Goal: Download file/media

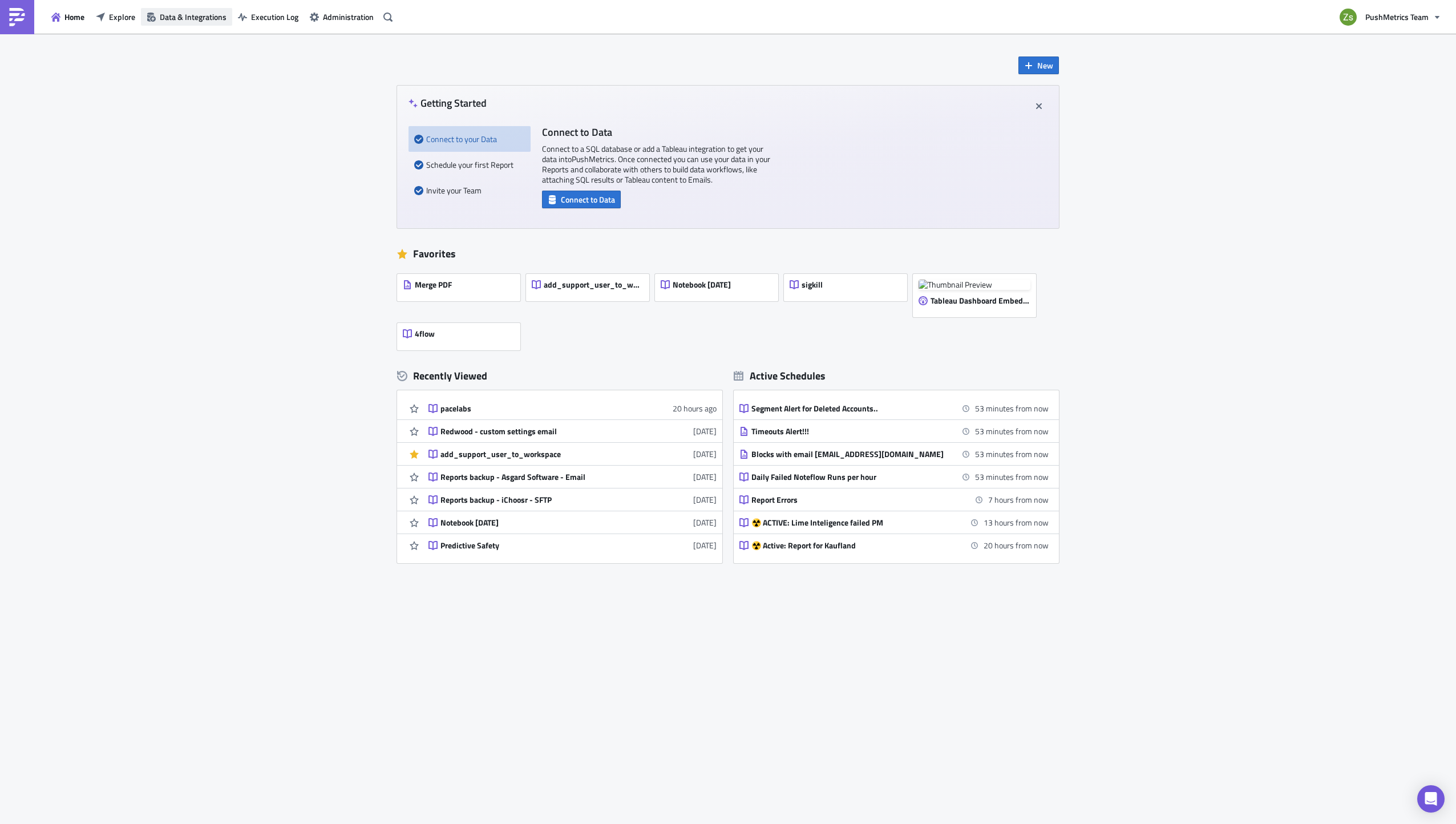
click at [205, 18] on span "Data & Integrations" at bounding box center [193, 16] width 67 height 12
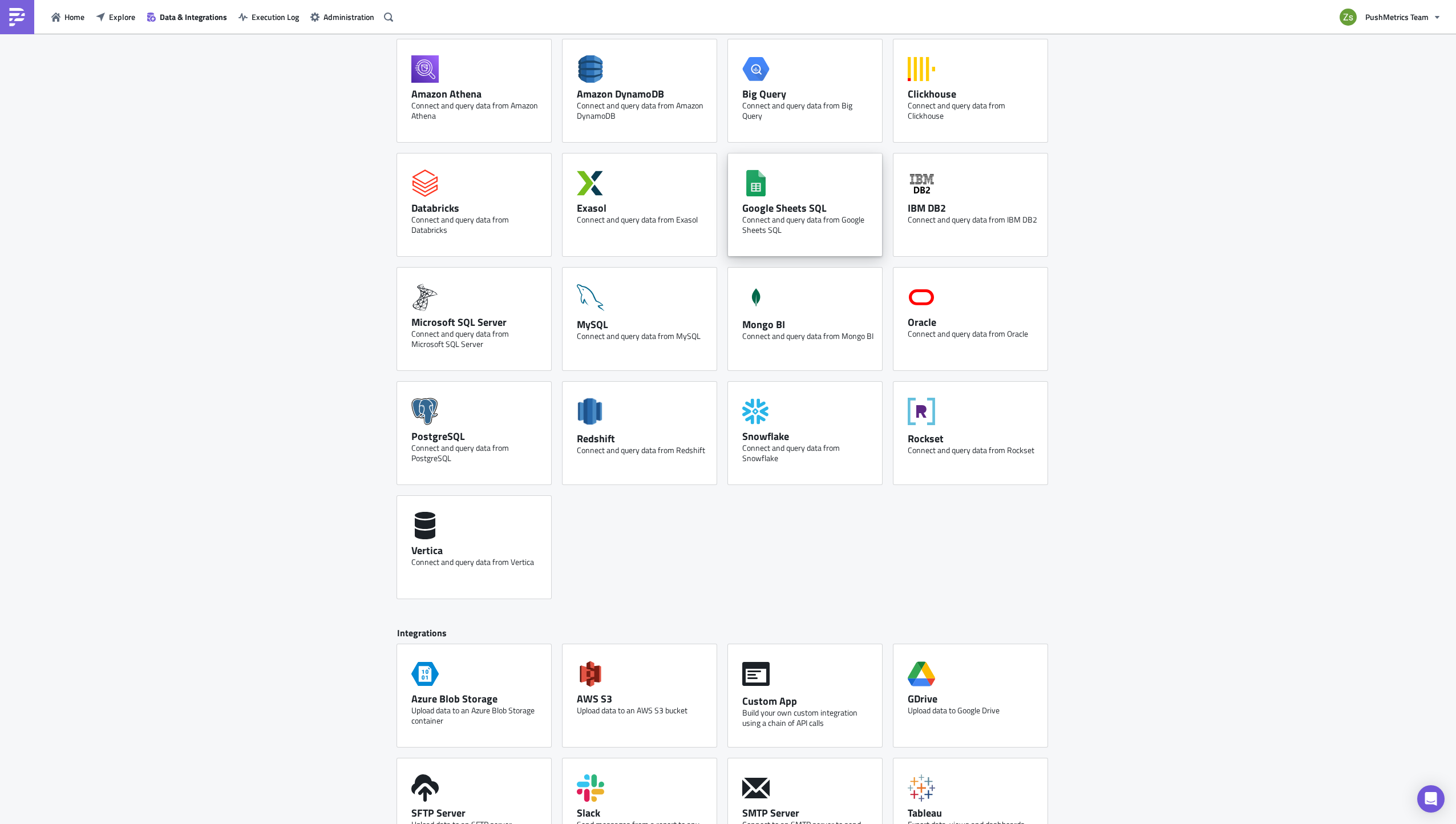
scroll to position [57, 0]
click at [836, 227] on div "Connect and query data from Google Sheets SQL" at bounding box center [808, 225] width 131 height 20
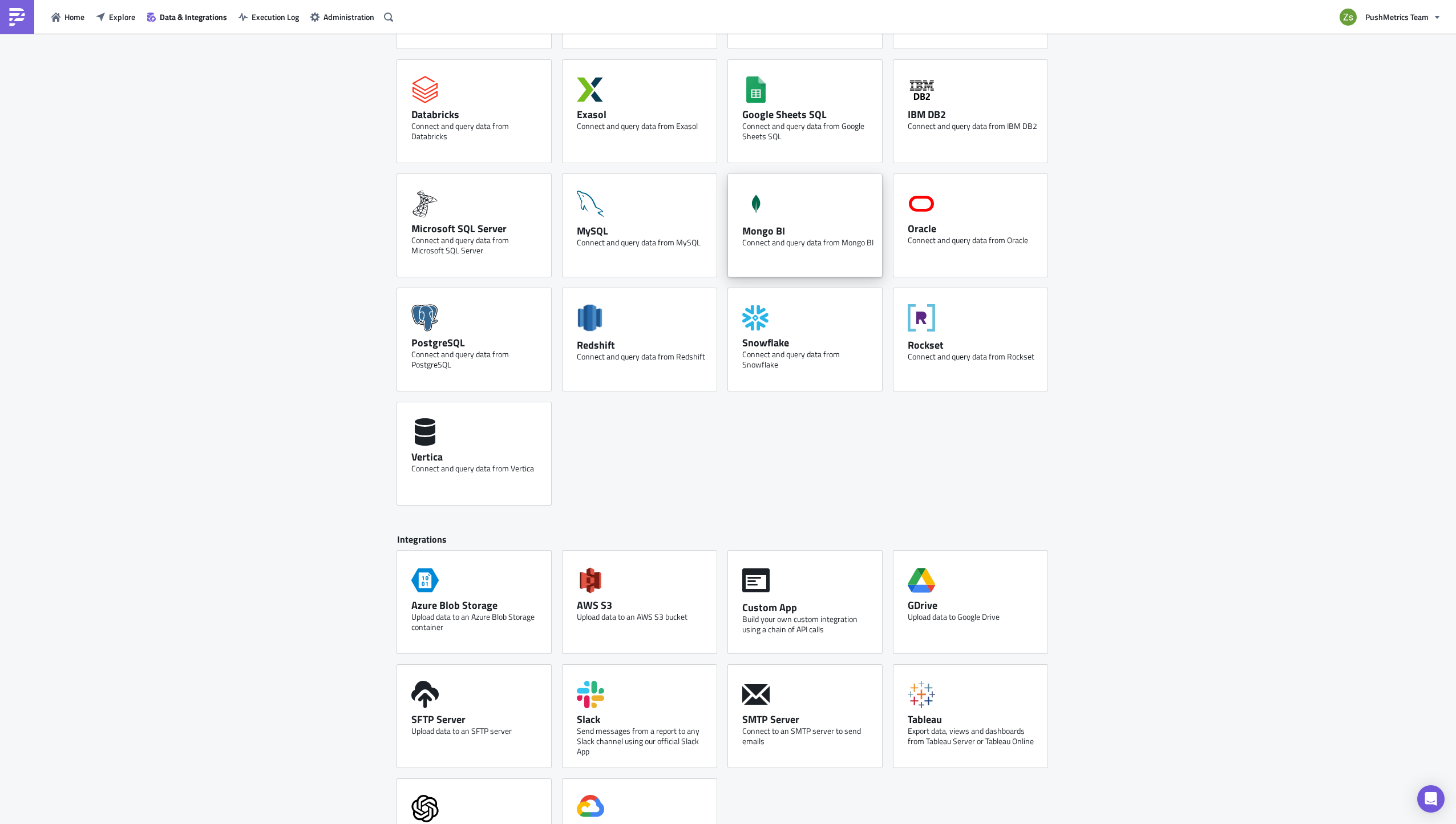
scroll to position [47, 0]
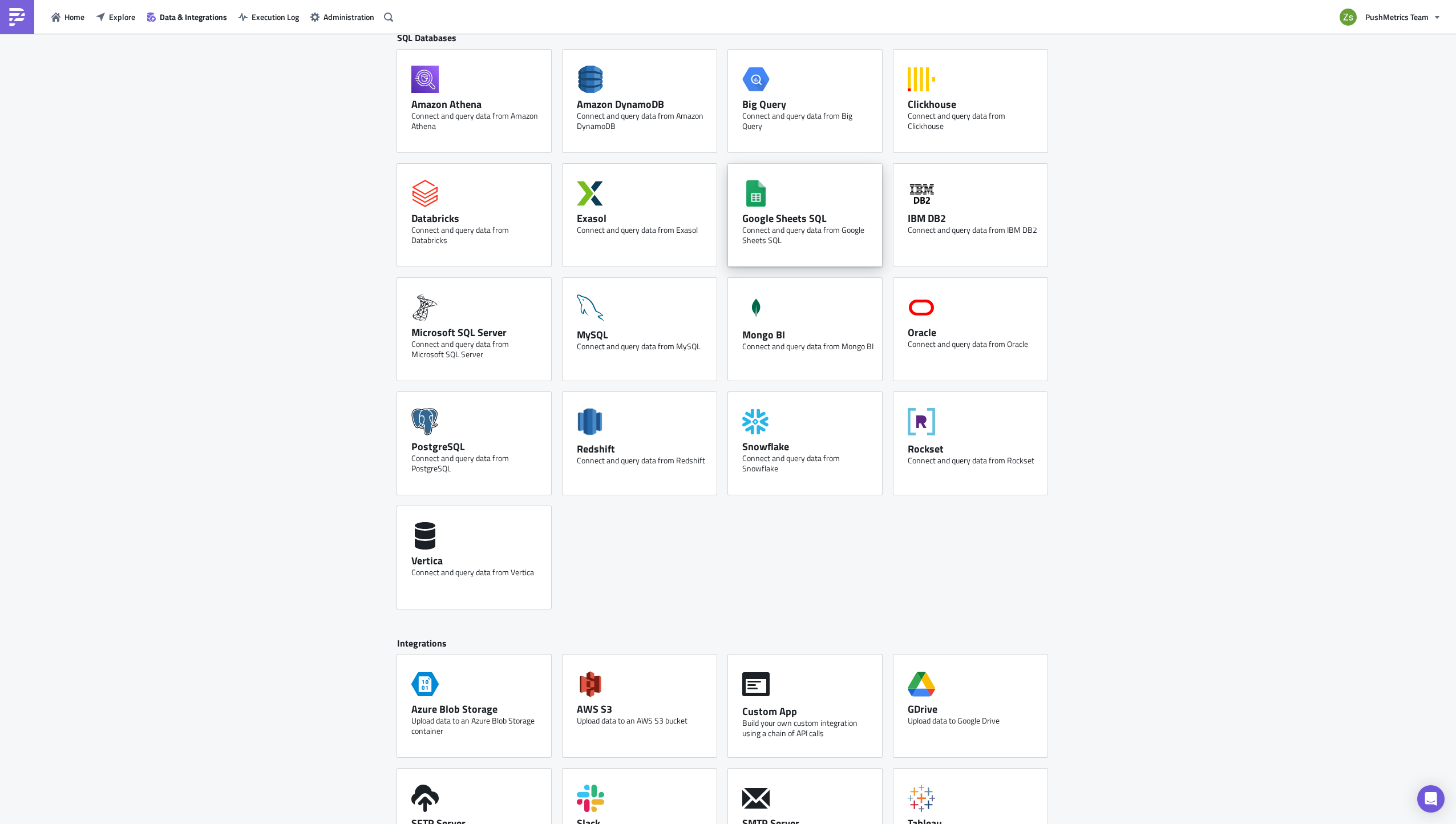
click at [821, 213] on div "Google Sheets SQL" at bounding box center [808, 218] width 131 height 14
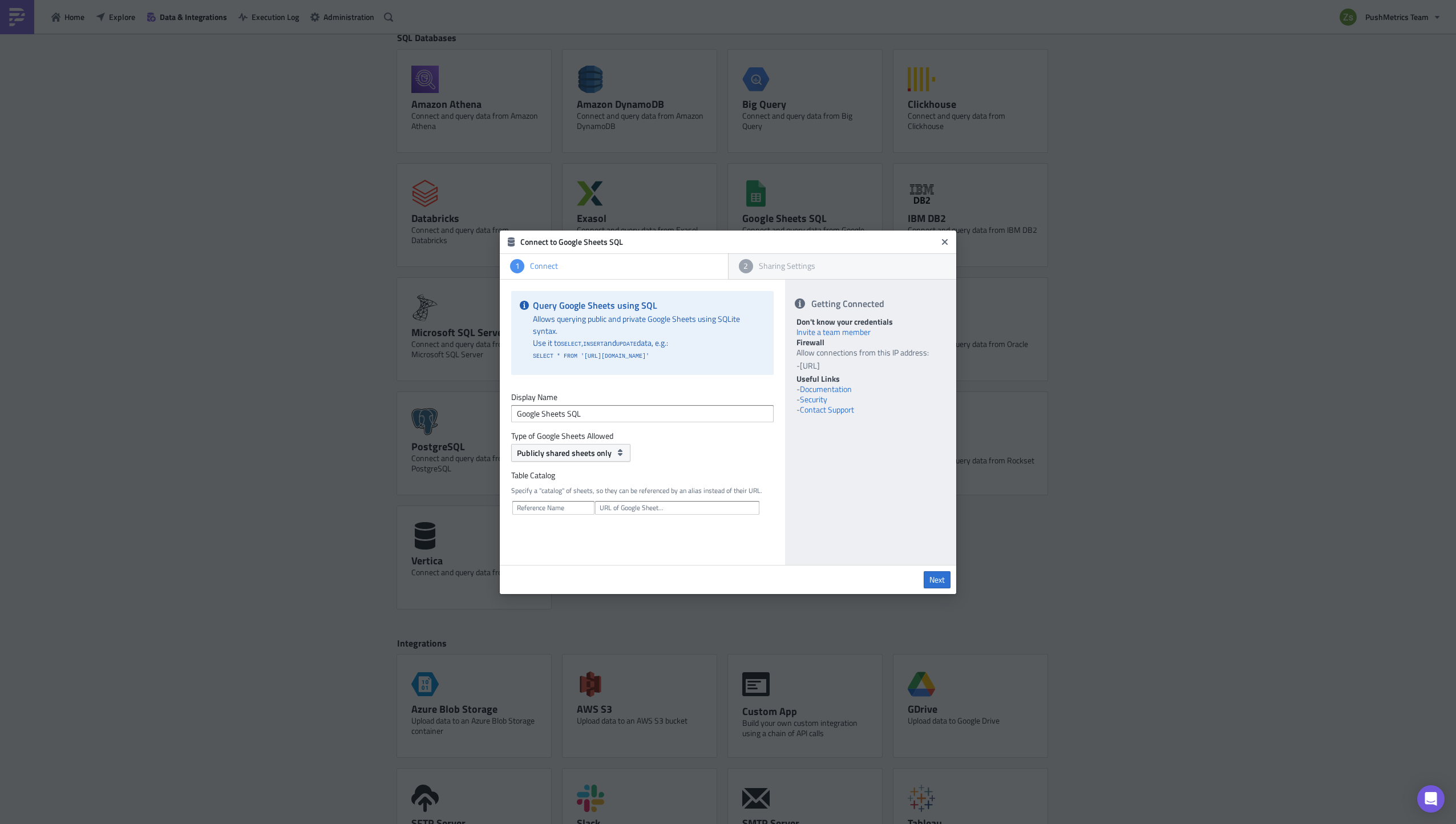
click at [837, 389] on link "Documentation" at bounding box center [826, 389] width 52 height 12
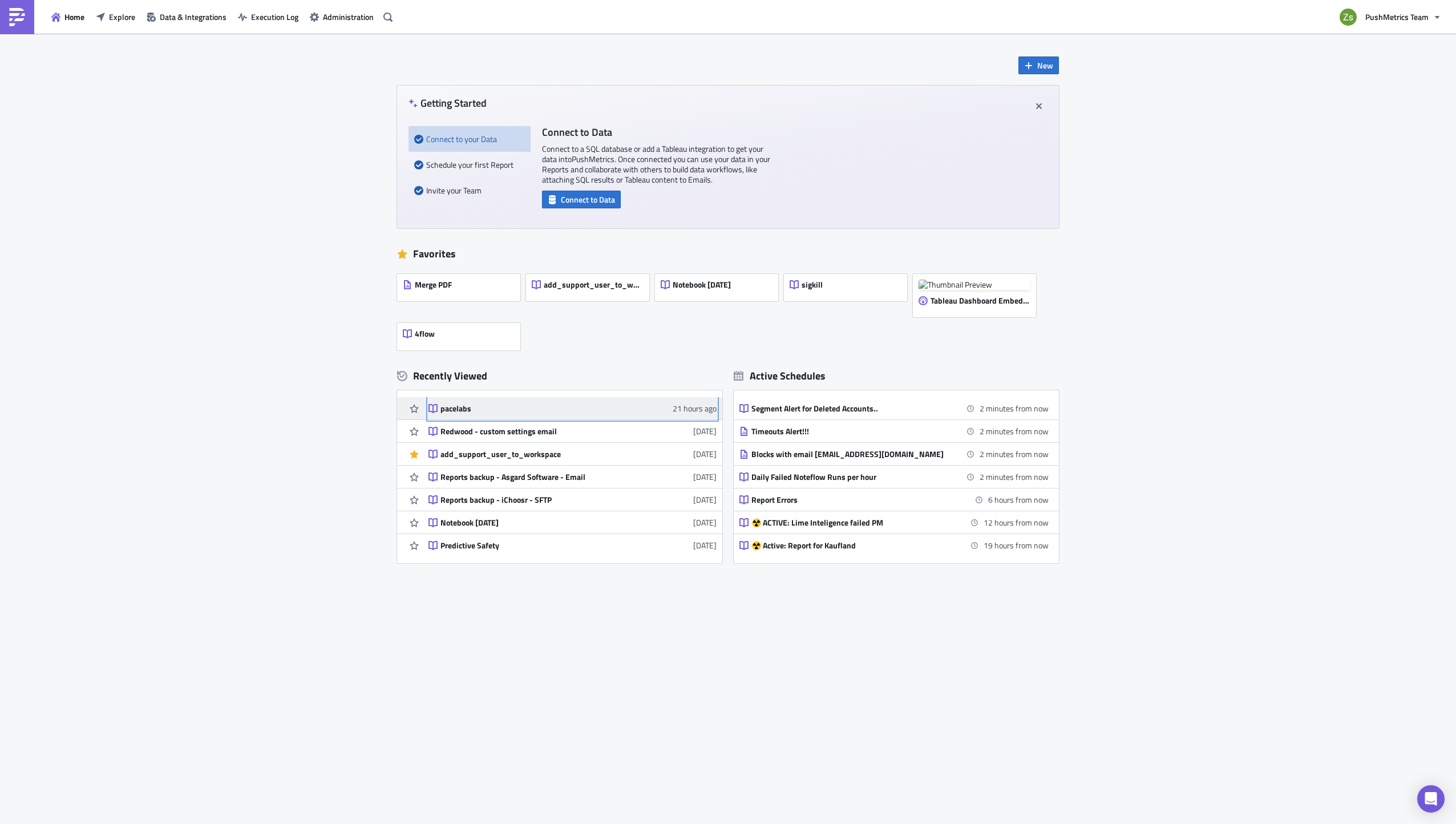
click at [563, 404] on div "pacelabs" at bounding box center [539, 408] width 200 height 11
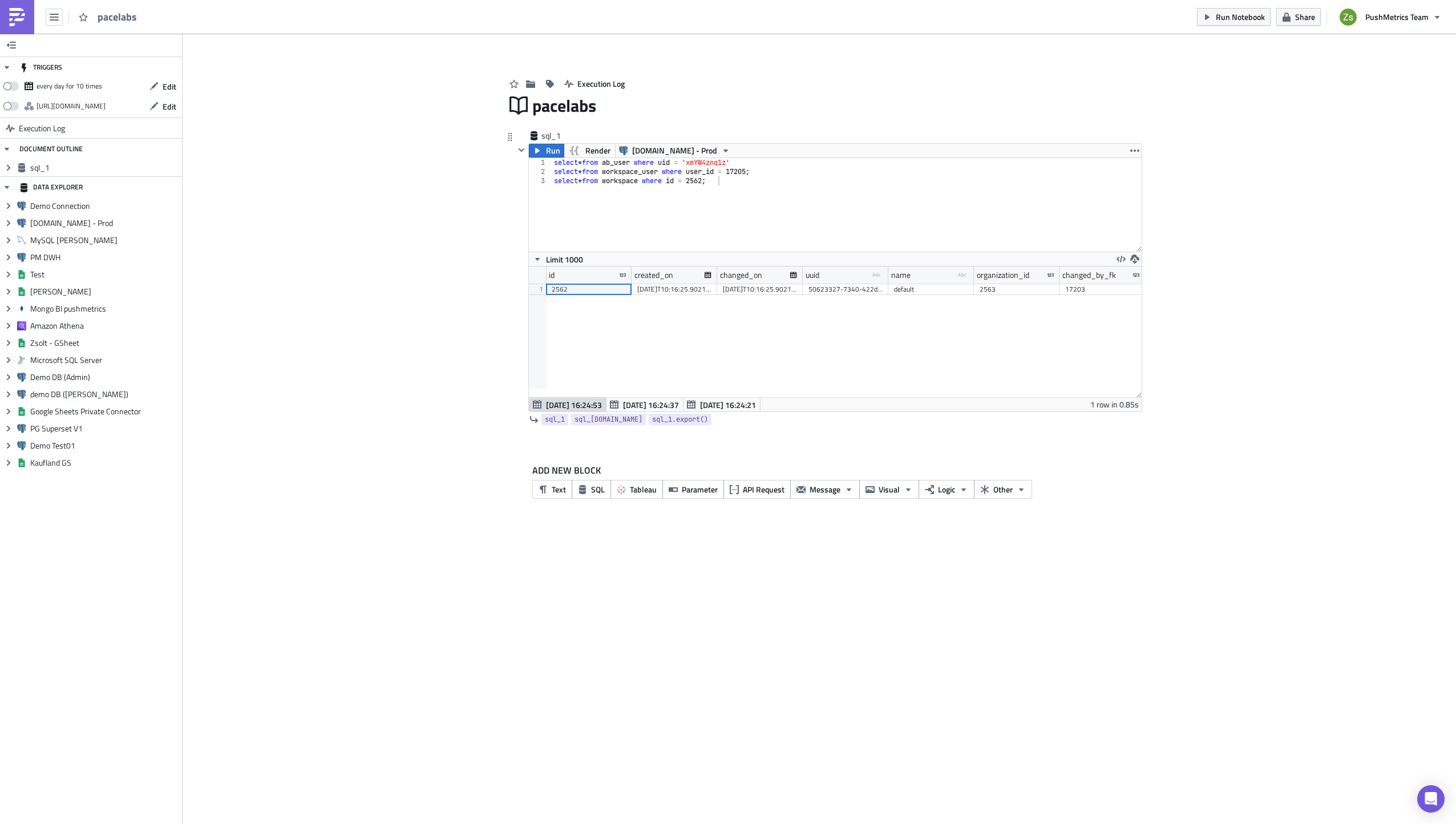
scroll to position [130, 613]
click at [1003, 487] on span "Other" at bounding box center [1003, 489] width 19 height 12
click at [937, 522] on div "Word Document" at bounding box center [920, 524] width 76 height 12
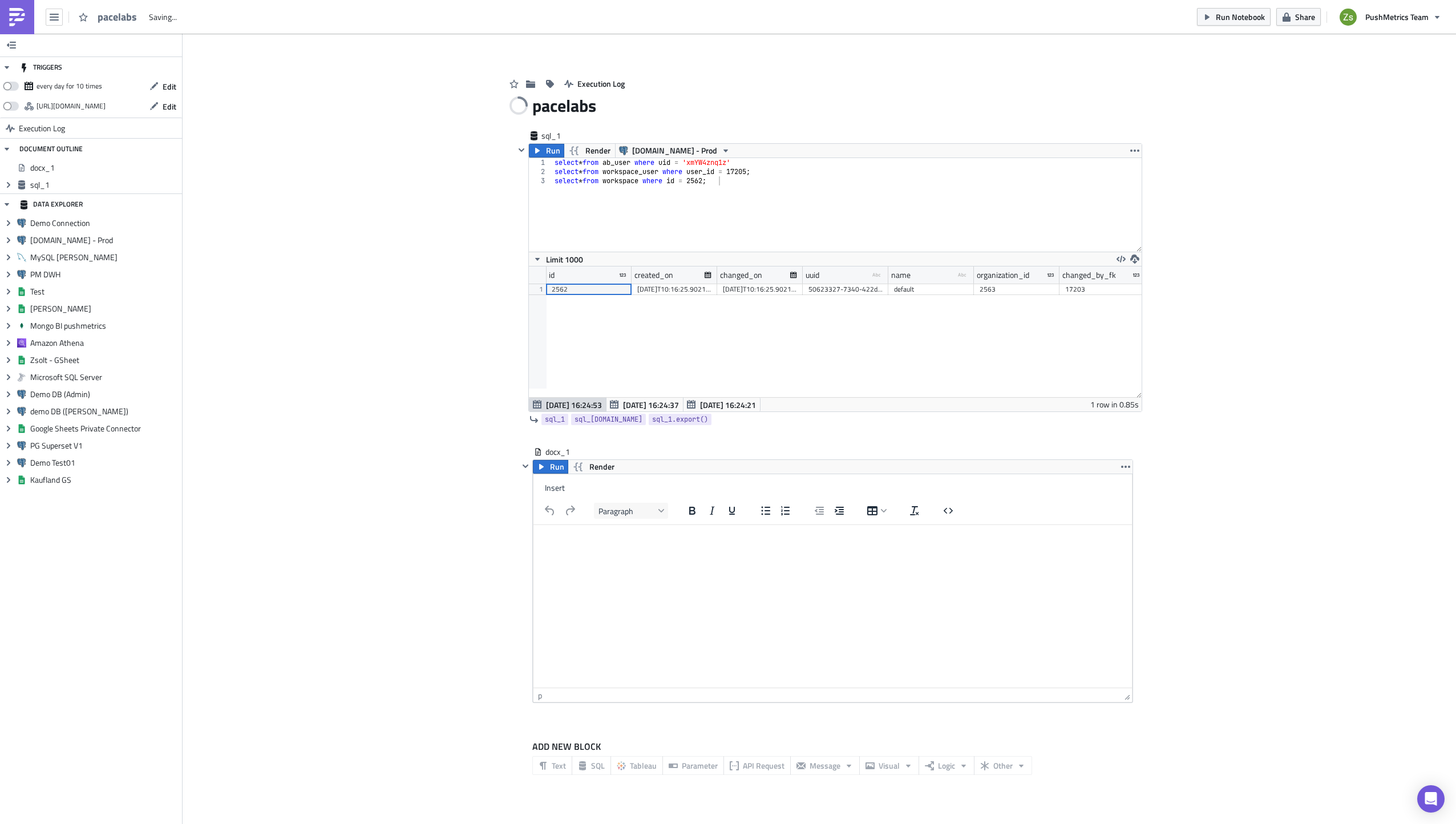
scroll to position [0, 0]
click at [544, 486] on button "Insert" at bounding box center [555, 487] width 29 height 16
click at [646, 552] on html at bounding box center [833, 538] width 598 height 27
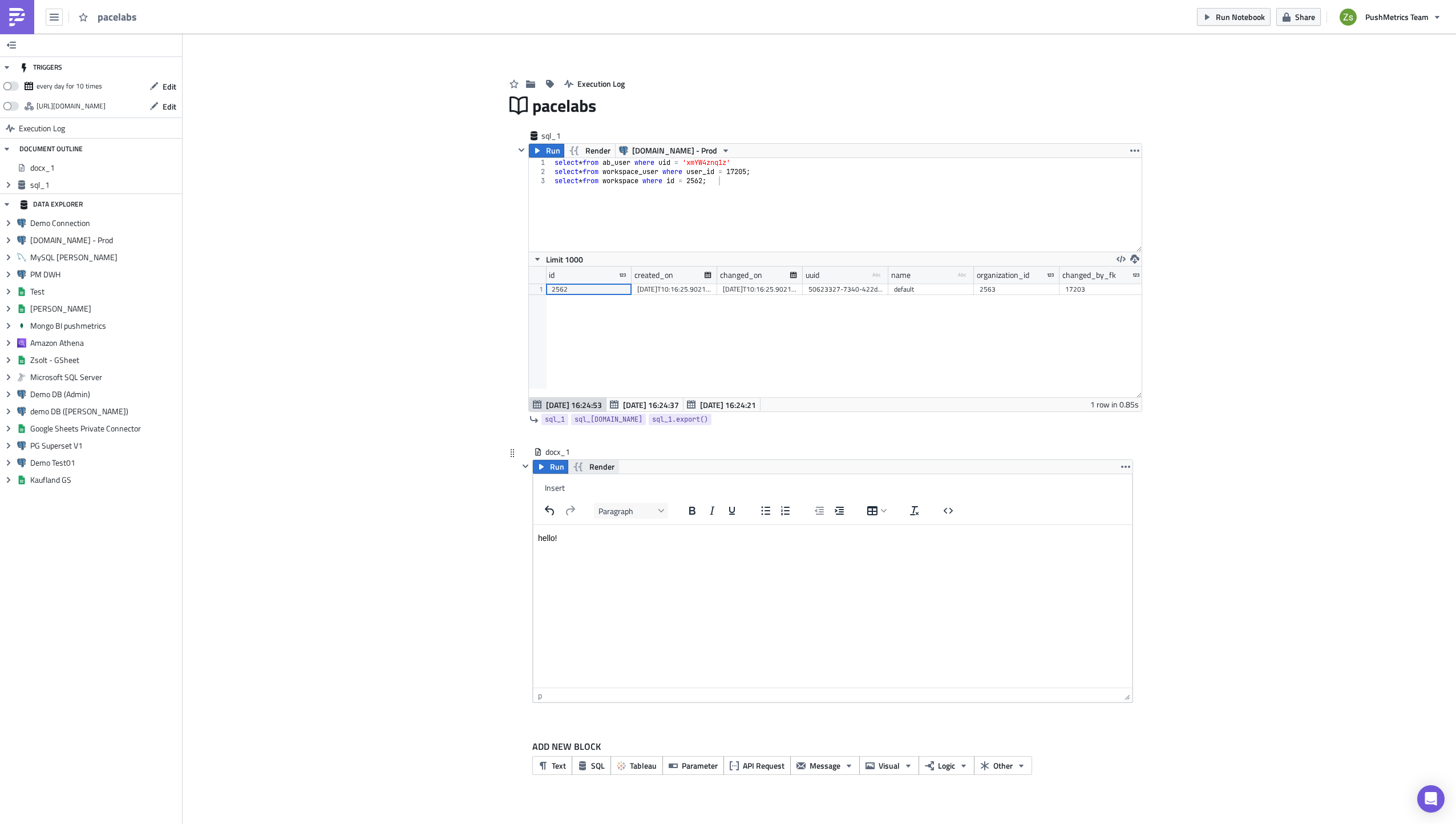
click at [613, 469] on span "Render" at bounding box center [602, 467] width 25 height 14
click at [602, 467] on span "Render" at bounding box center [602, 467] width 25 height 14
click at [554, 465] on span "Run" at bounding box center [557, 467] width 14 height 14
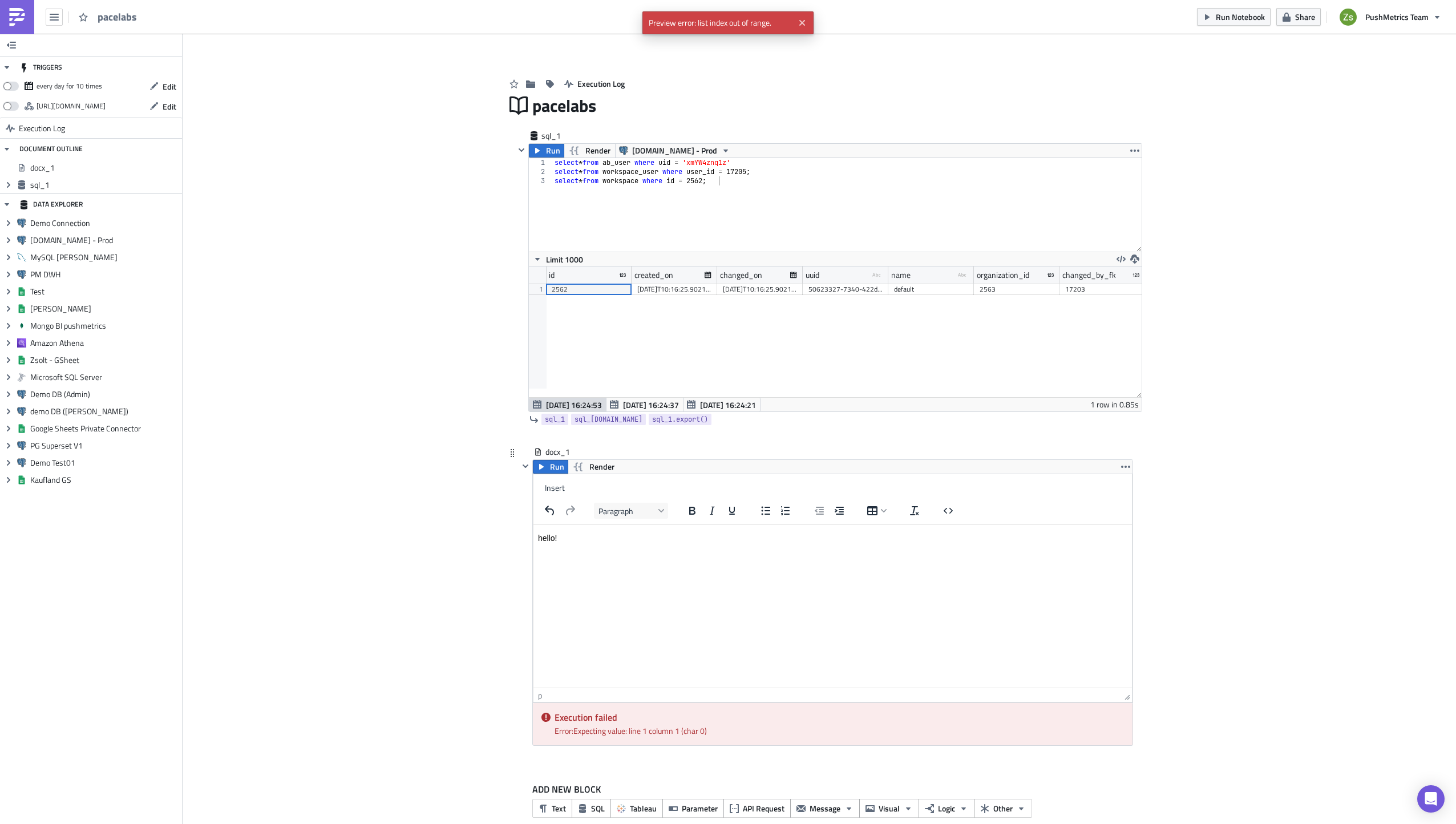
scroll to position [17, 0]
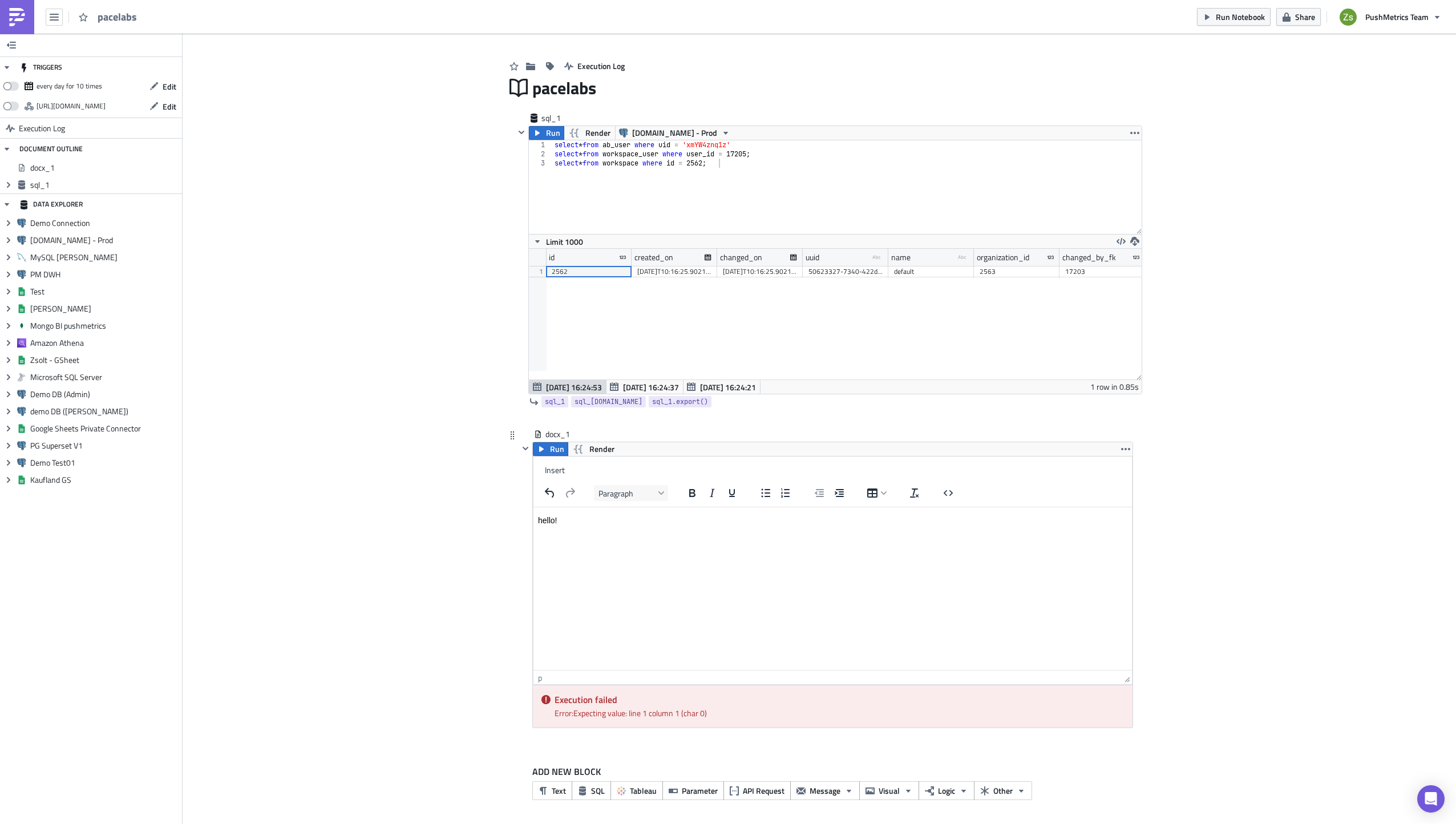
click at [693, 535] on html "hello!" at bounding box center [833, 521] width 598 height 27
click at [1121, 446] on icon "button" at bounding box center [1125, 449] width 9 height 9
click at [608, 452] on span "Render" at bounding box center [602, 449] width 25 height 14
click at [809, 24] on button "Close" at bounding box center [803, 23] width 17 height 17
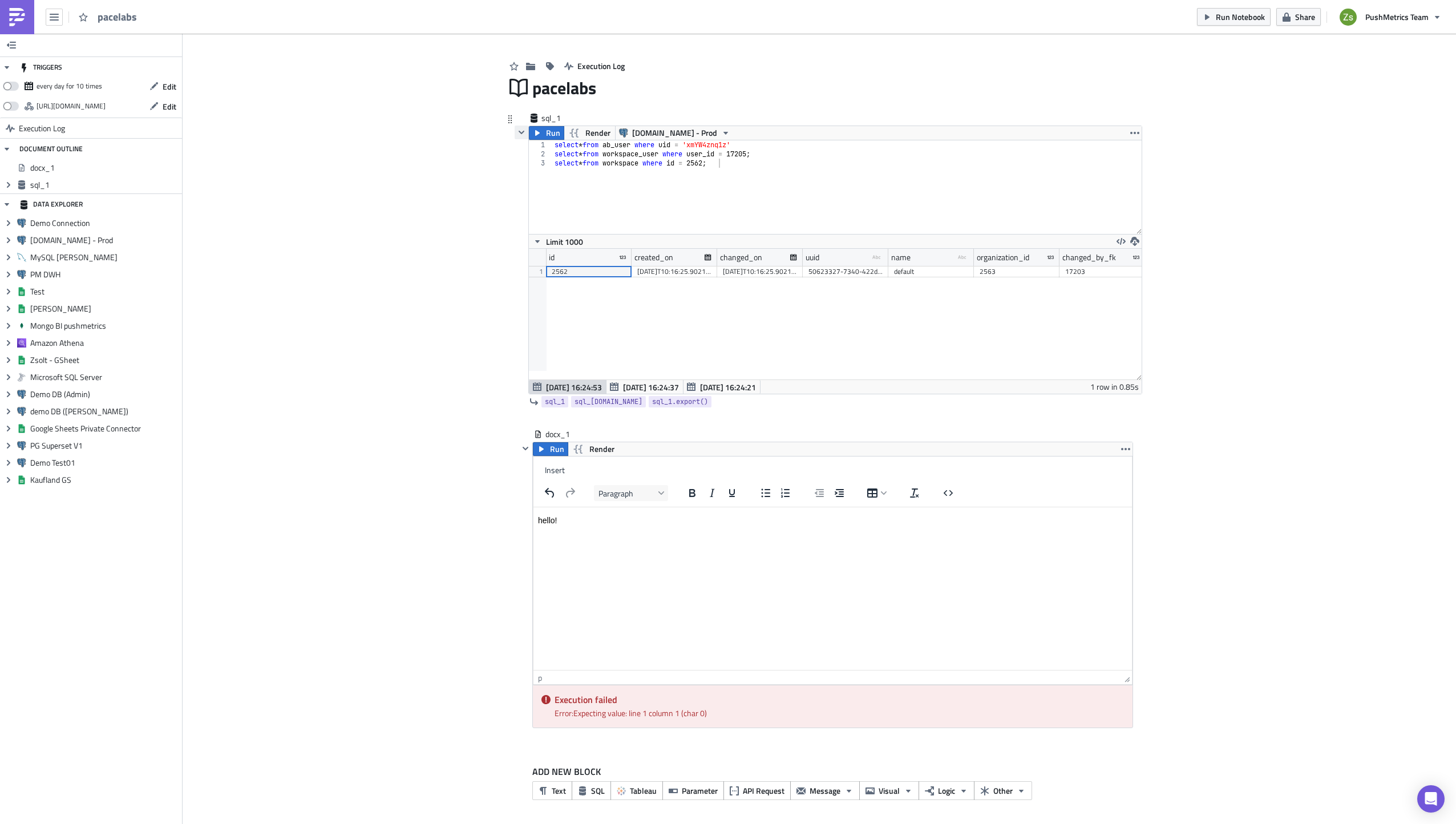
click at [517, 135] on icon "button" at bounding box center [521, 131] width 9 height 9
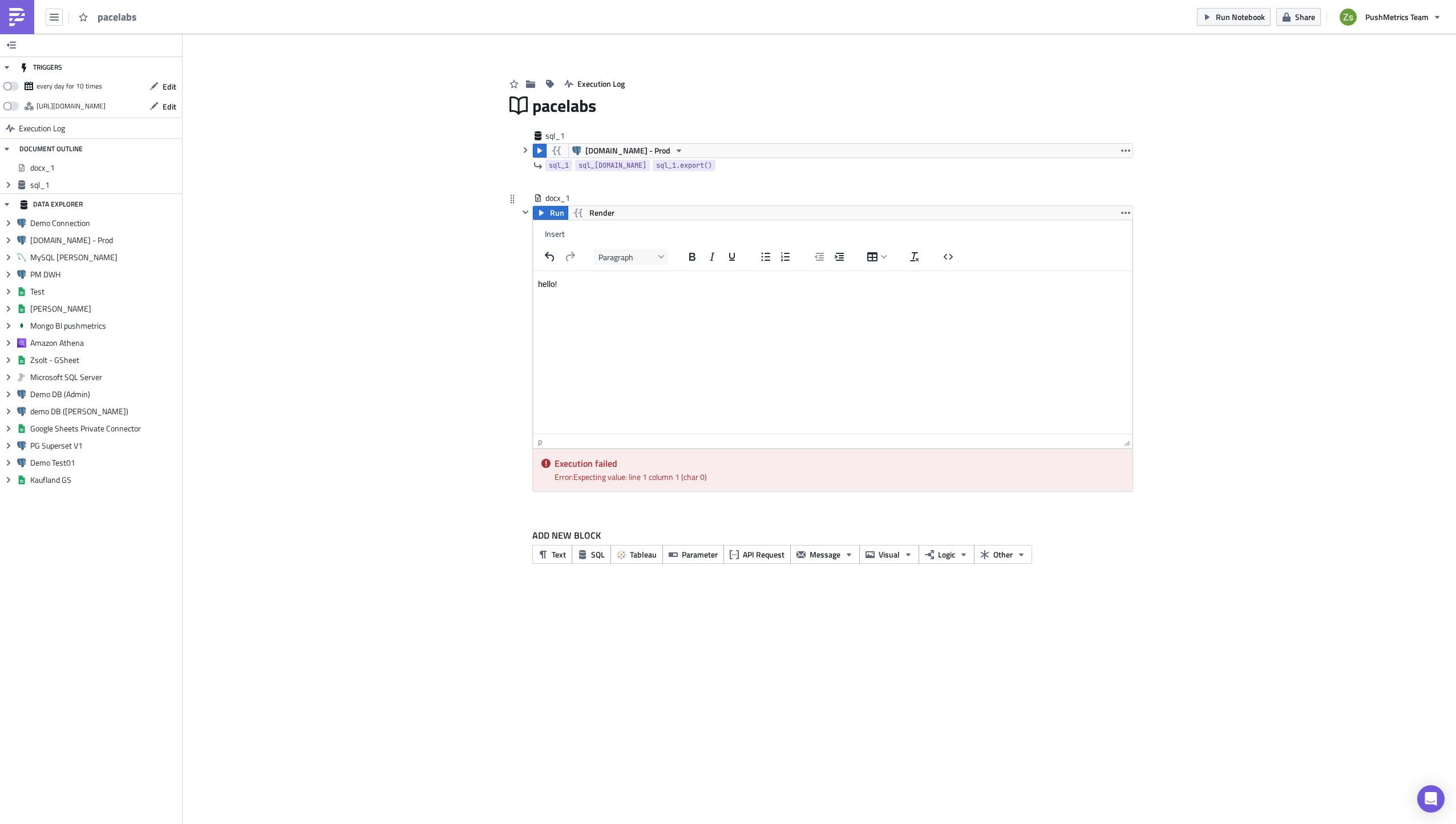
click at [614, 298] on html "hello!" at bounding box center [833, 285] width 598 height 27
click at [592, 216] on span "Render" at bounding box center [602, 212] width 25 height 14
click at [542, 214] on icon "button" at bounding box center [540, 212] width 9 height 9
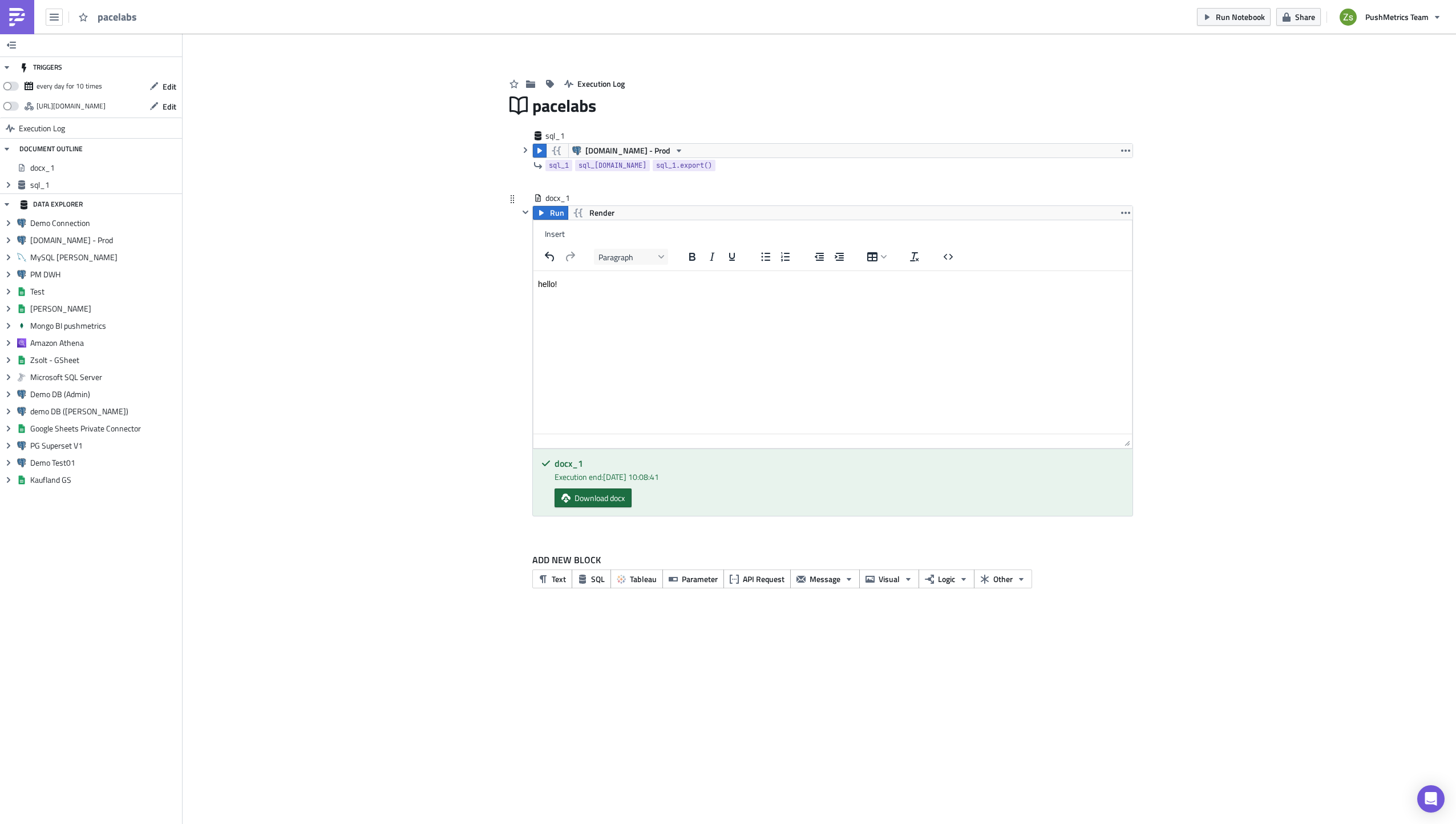
click at [624, 503] on span "Download docx" at bounding box center [599, 498] width 50 height 12
click at [532, 151] on button "button" at bounding box center [525, 150] width 14 height 14
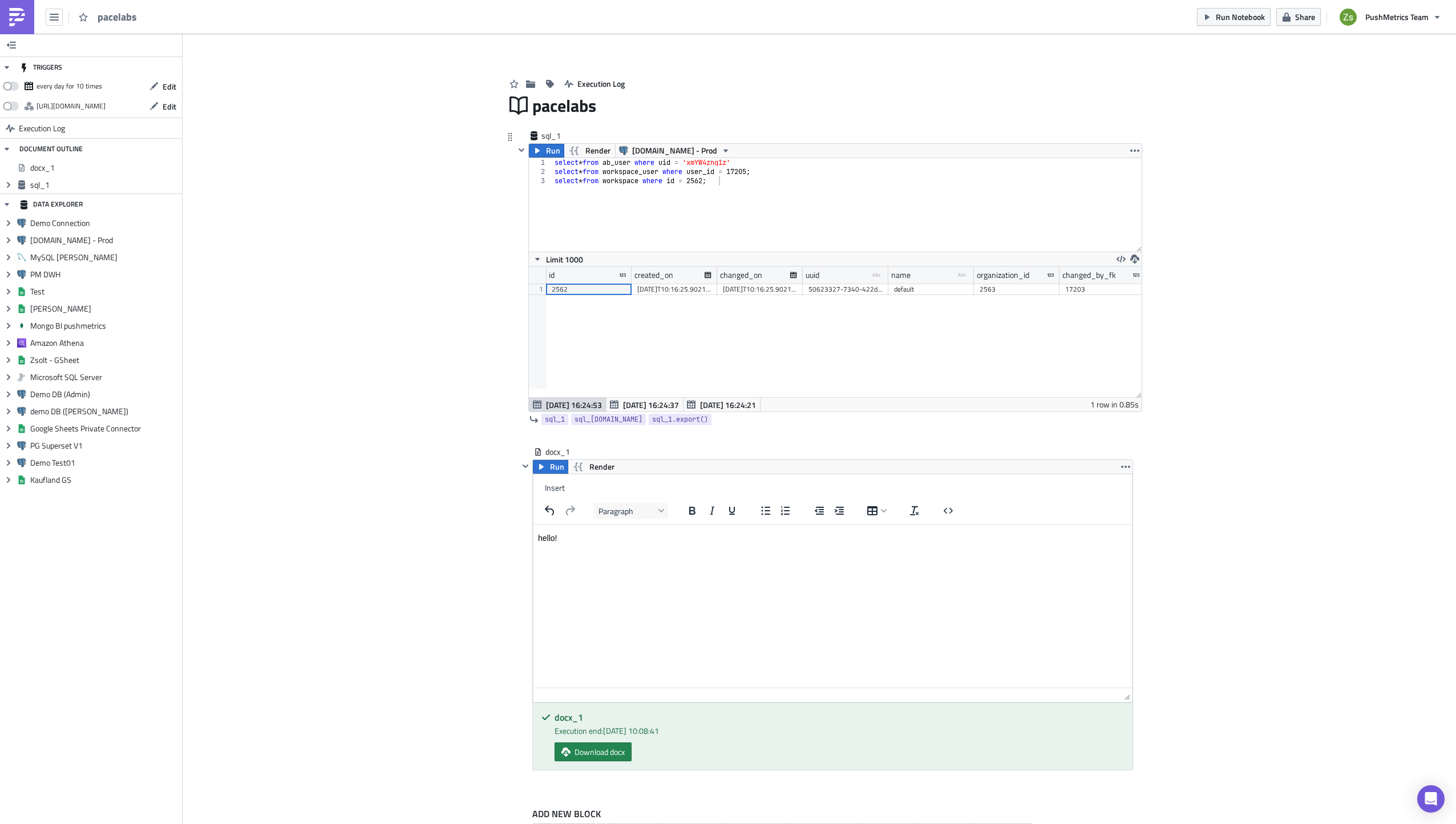
click at [626, 180] on div "select * from ab_user where uid = 'xmYW4znq1z' select * from workspace_user whe…" at bounding box center [846, 214] width 590 height 112
type textarea "select id, uid, name, created_on from workspace where id = 2562;"
click at [539, 148] on button "Run" at bounding box center [546, 151] width 36 height 14
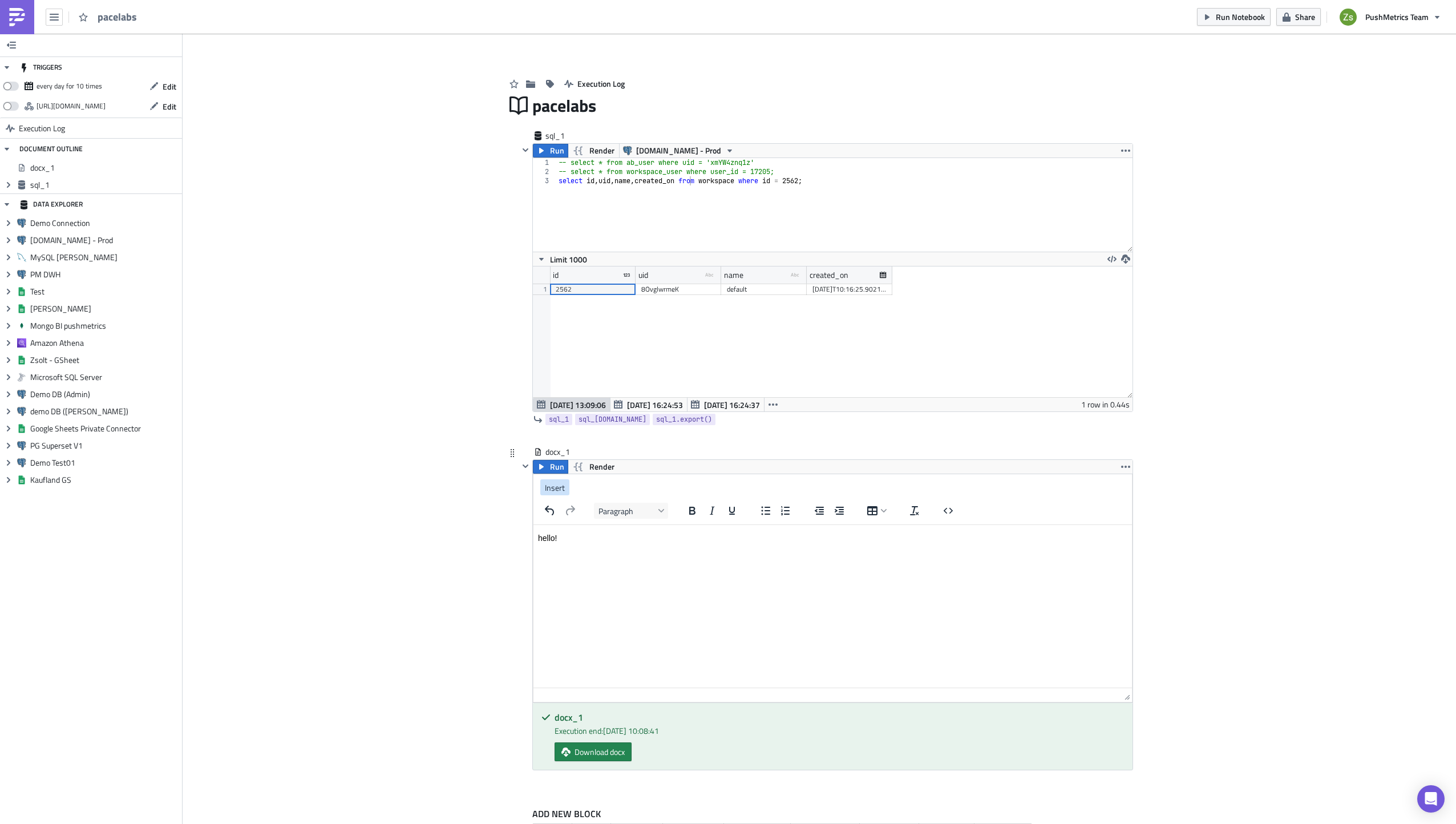
click at [558, 485] on span "Insert" at bounding box center [555, 487] width 20 height 12
click at [655, 509] on div "sql_1 as HTML Table" at bounding box center [659, 510] width 69 height 14
click at [611, 469] on button "Render" at bounding box center [592, 467] width 51 height 14
click at [550, 466] on span "Run" at bounding box center [557, 467] width 14 height 14
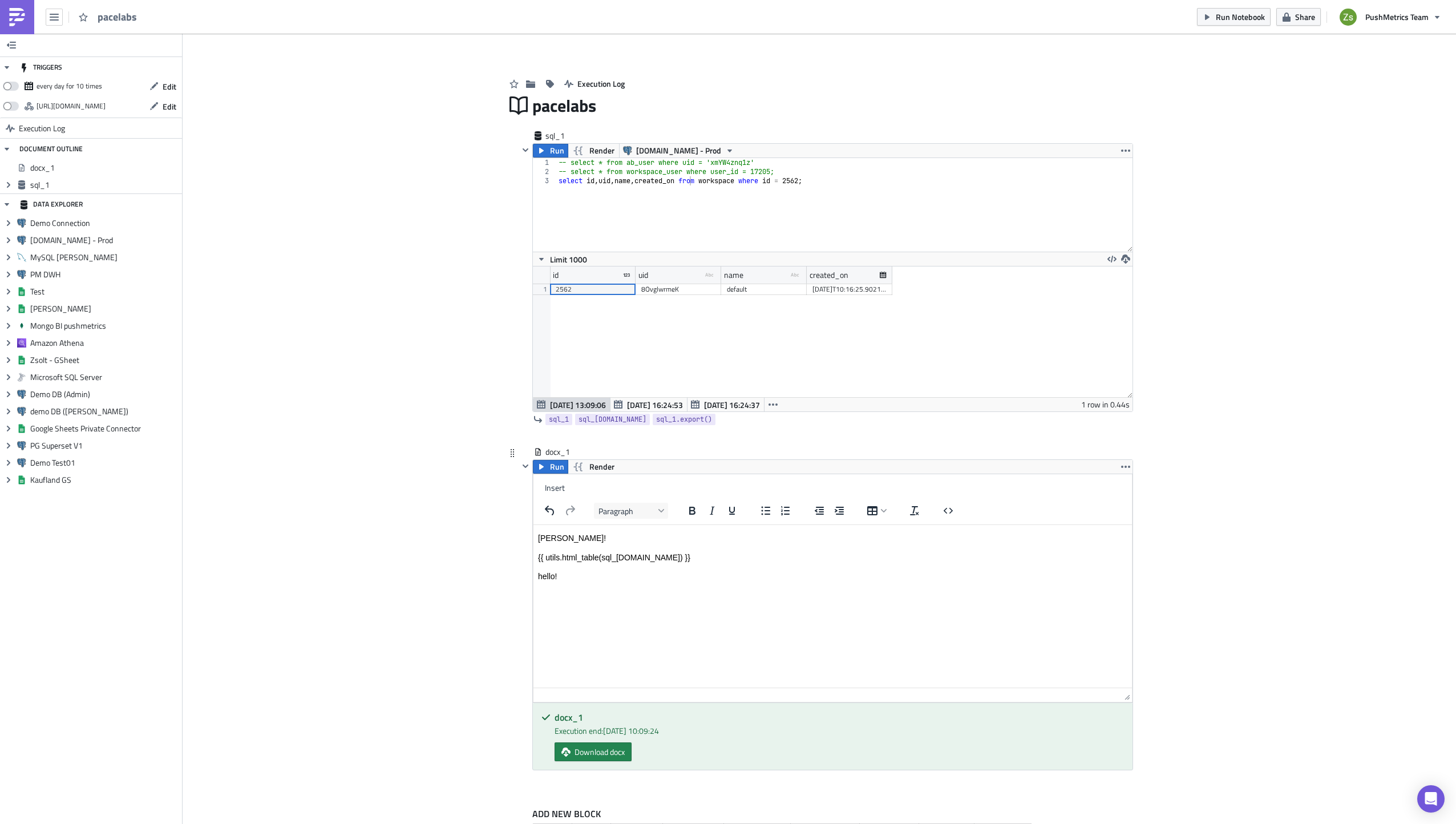
scroll to position [42, 0]
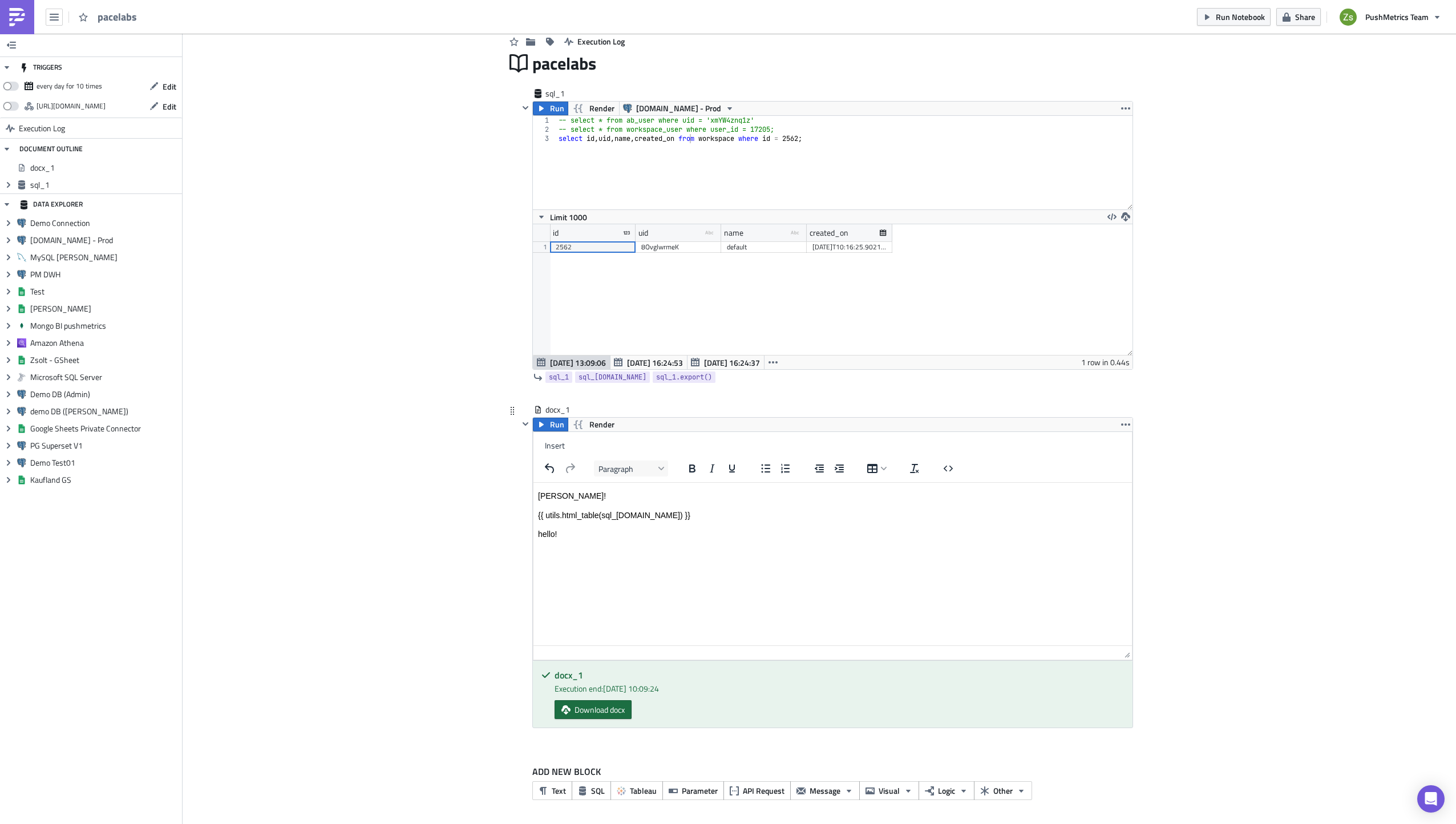
click at [608, 711] on span "Download docx" at bounding box center [599, 709] width 50 height 12
click at [819, 548] on html "hee hee! {{ utils.html_table(sql_1.data) }} hello!" at bounding box center [833, 515] width 598 height 66
